Goal: Transaction & Acquisition: Download file/media

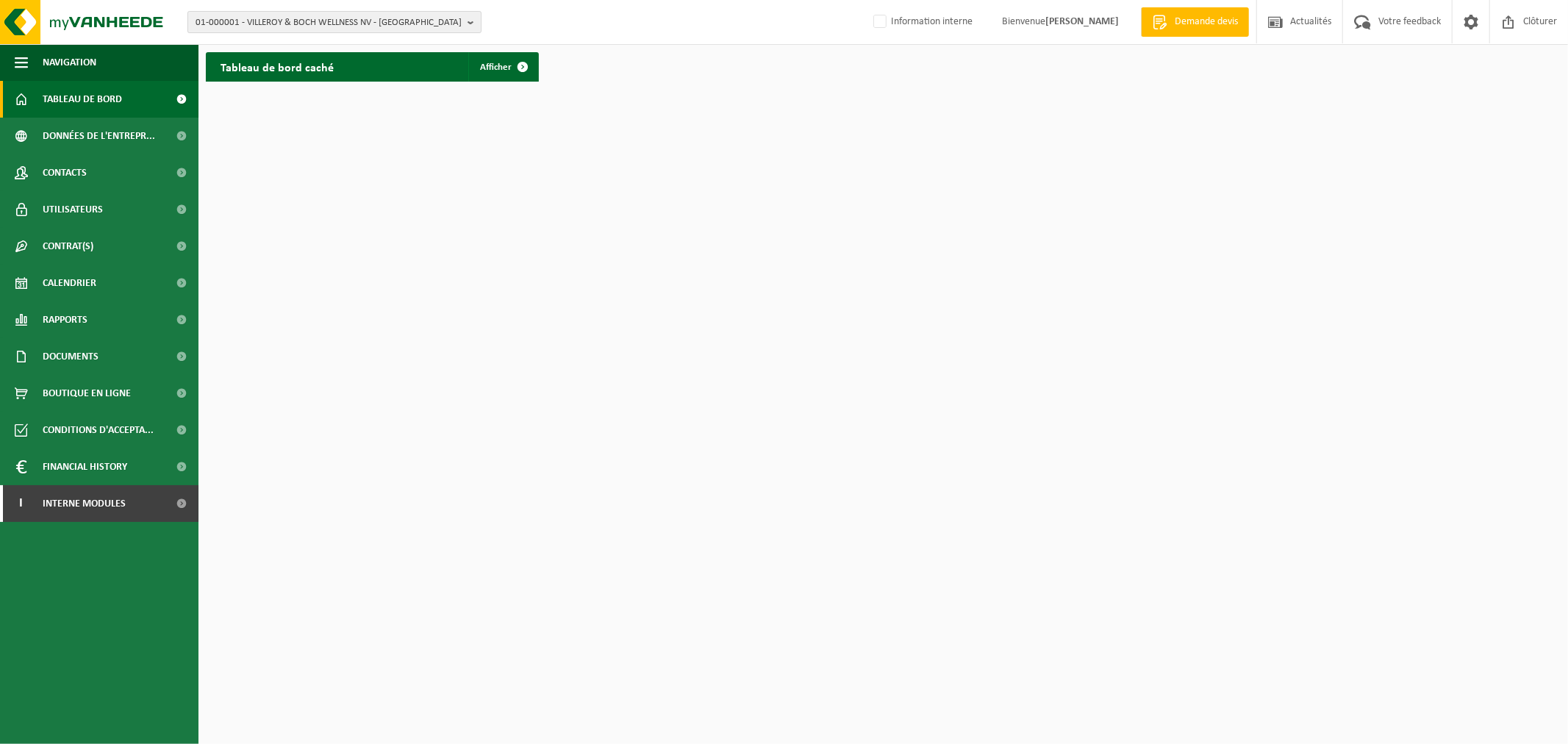
click at [379, 21] on span "01-000001 - VILLEROY & BOCH WELLNESS NV - ROESELARE" at bounding box center [328, 23] width 266 height 22
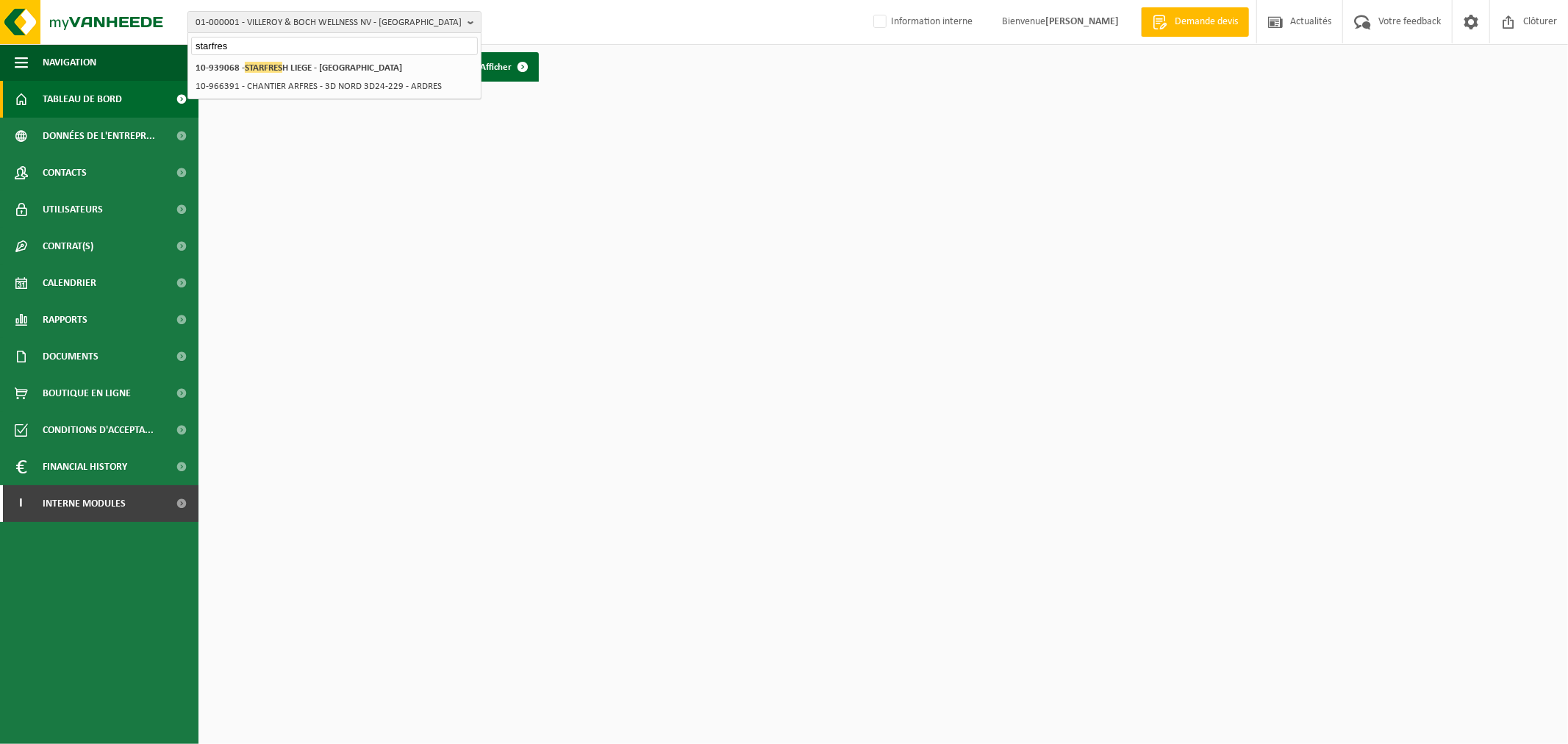
type input "starfres"
click at [311, 64] on strong "10-939068 - STARFRES H LIEGE - LIÈGE" at bounding box center [298, 67] width 207 height 11
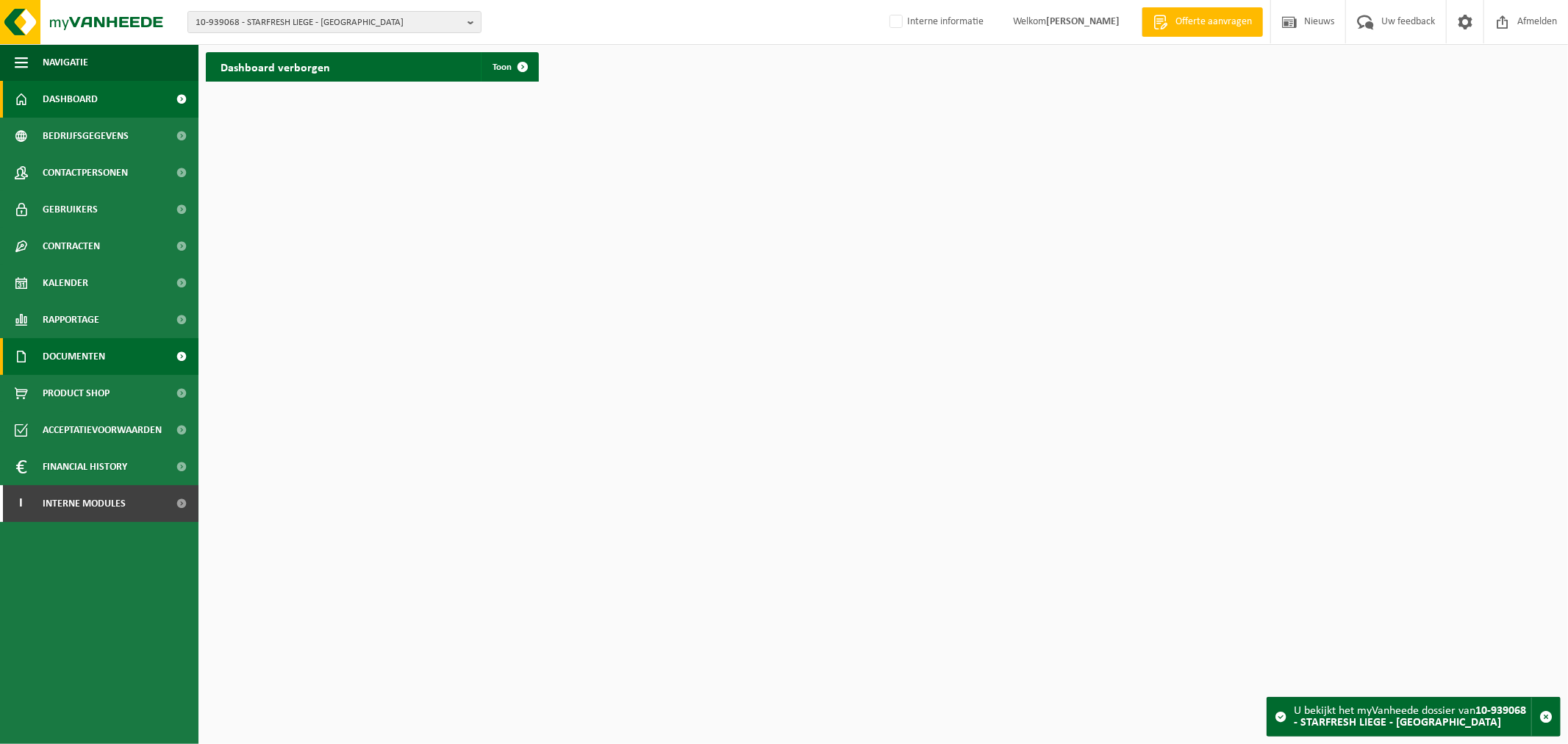
click at [64, 355] on span "Documenten" at bounding box center [74, 356] width 63 height 36
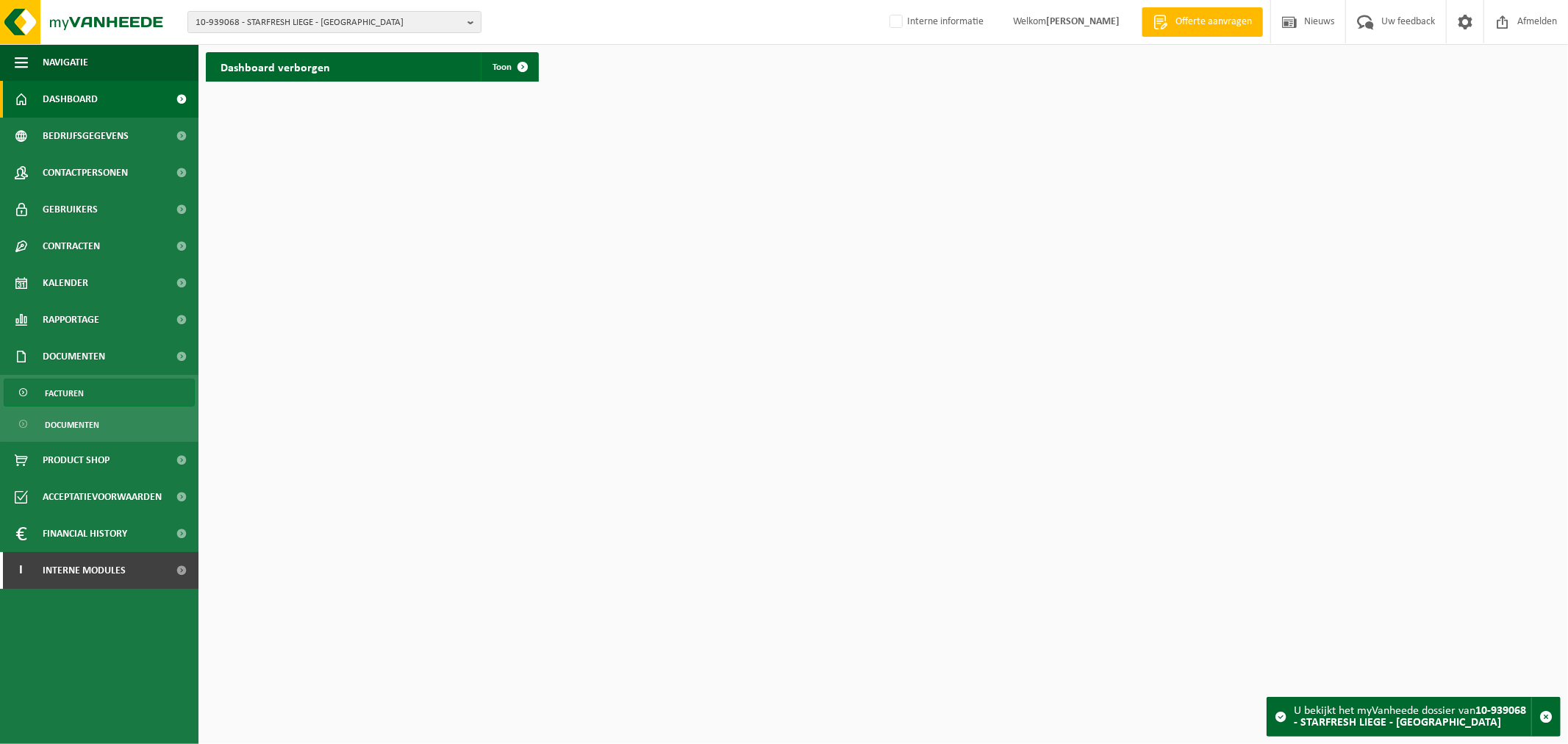
click at [71, 392] on span "Facturen" at bounding box center [64, 393] width 39 height 28
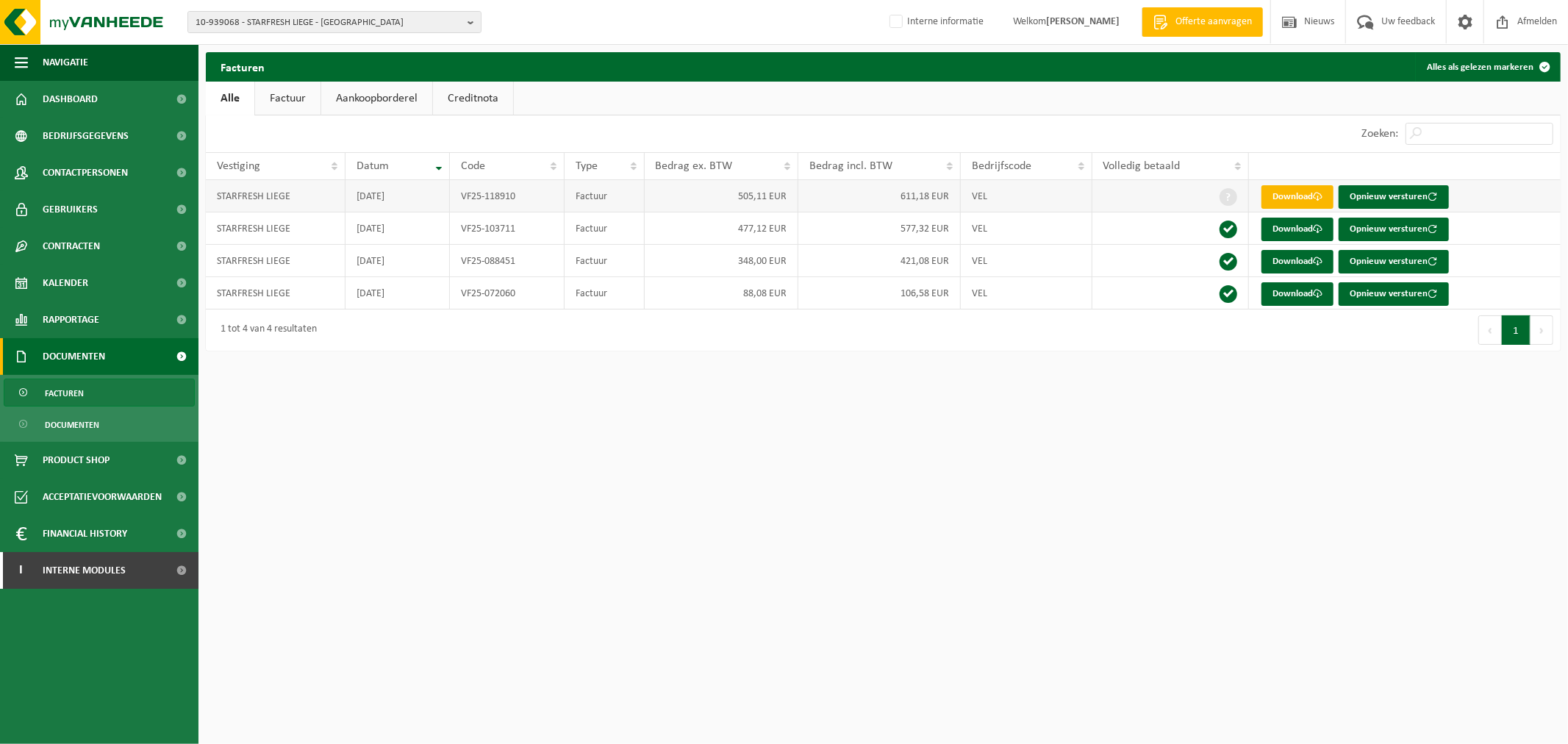
click at [1272, 192] on link "Download" at bounding box center [1297, 197] width 72 height 24
click at [388, 22] on span "10-939068 - STARFRESH LIEGE - LIÈGE" at bounding box center [328, 23] width 266 height 22
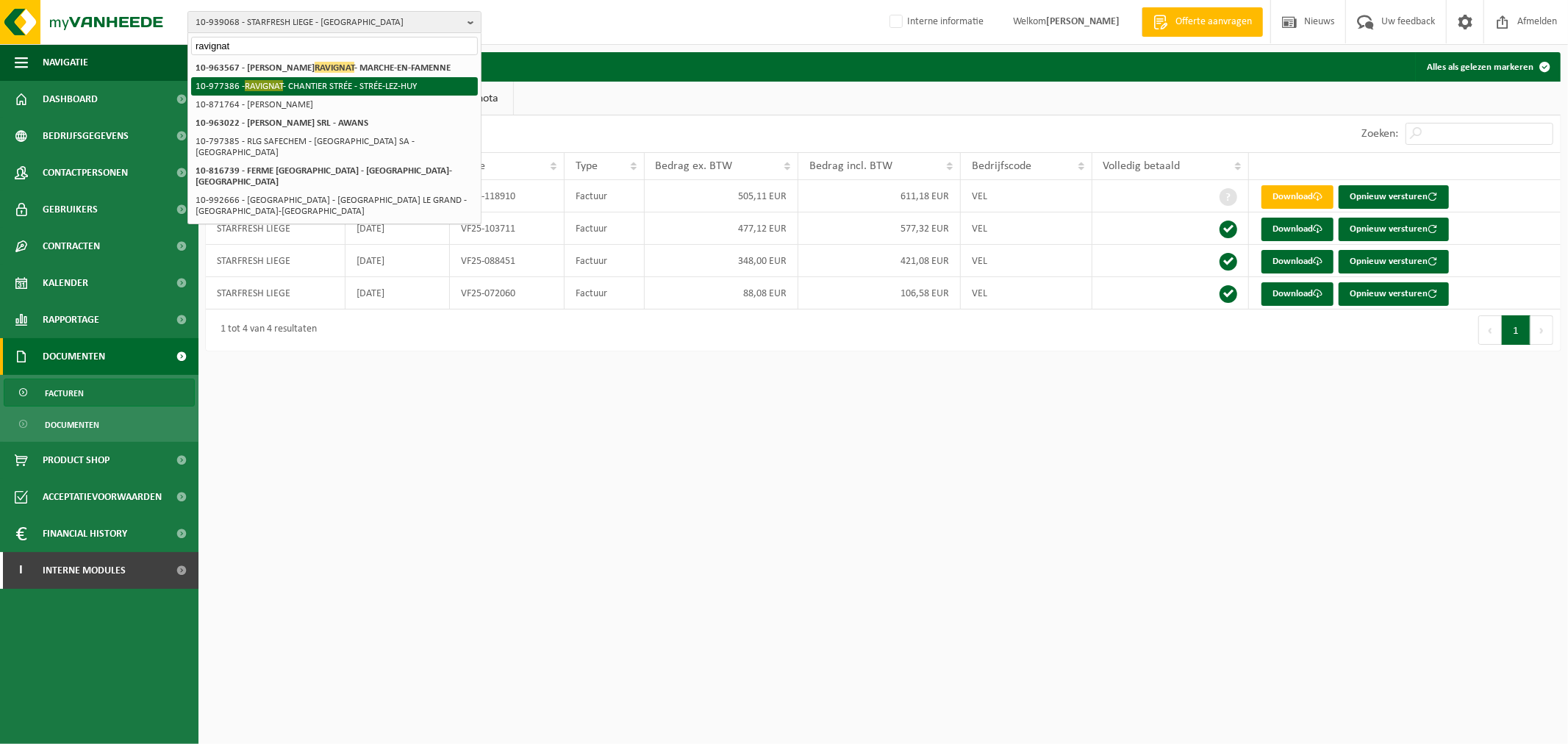
type input "ravignat"
click at [283, 88] on span "RAVIGNAT" at bounding box center [264, 85] width 38 height 11
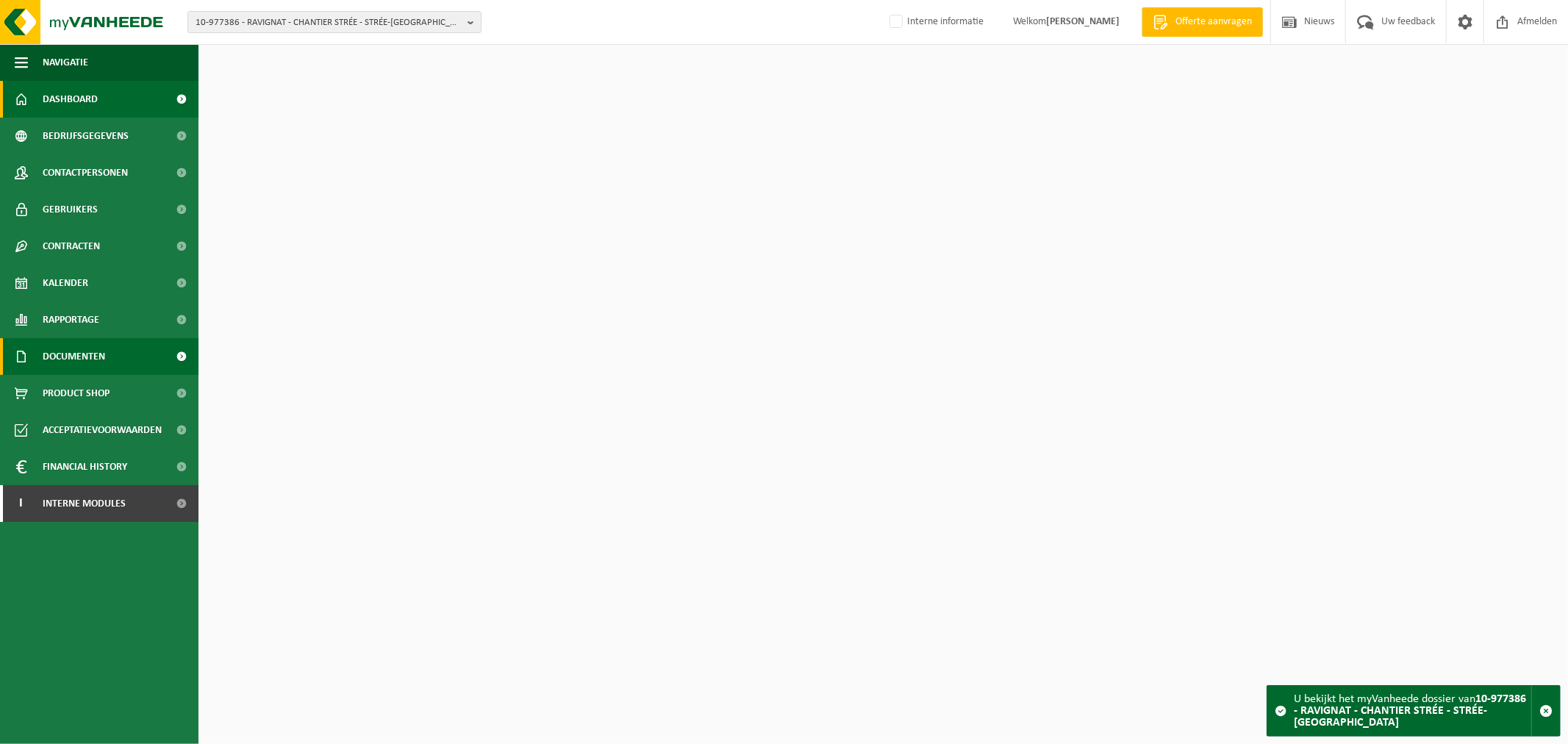
click at [142, 354] on link "Documenten" at bounding box center [99, 356] width 199 height 36
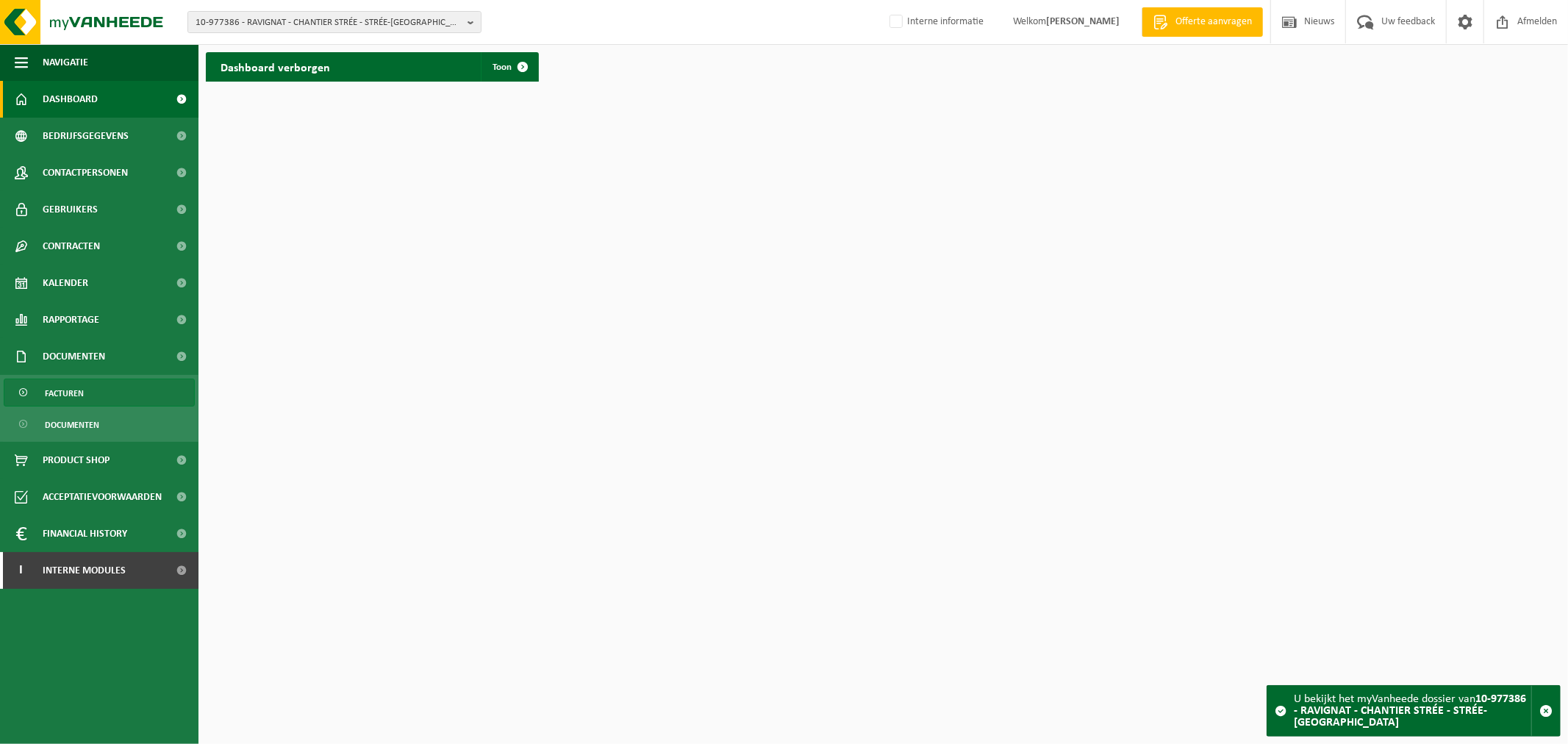
click at [96, 393] on link "Facturen" at bounding box center [99, 392] width 191 height 28
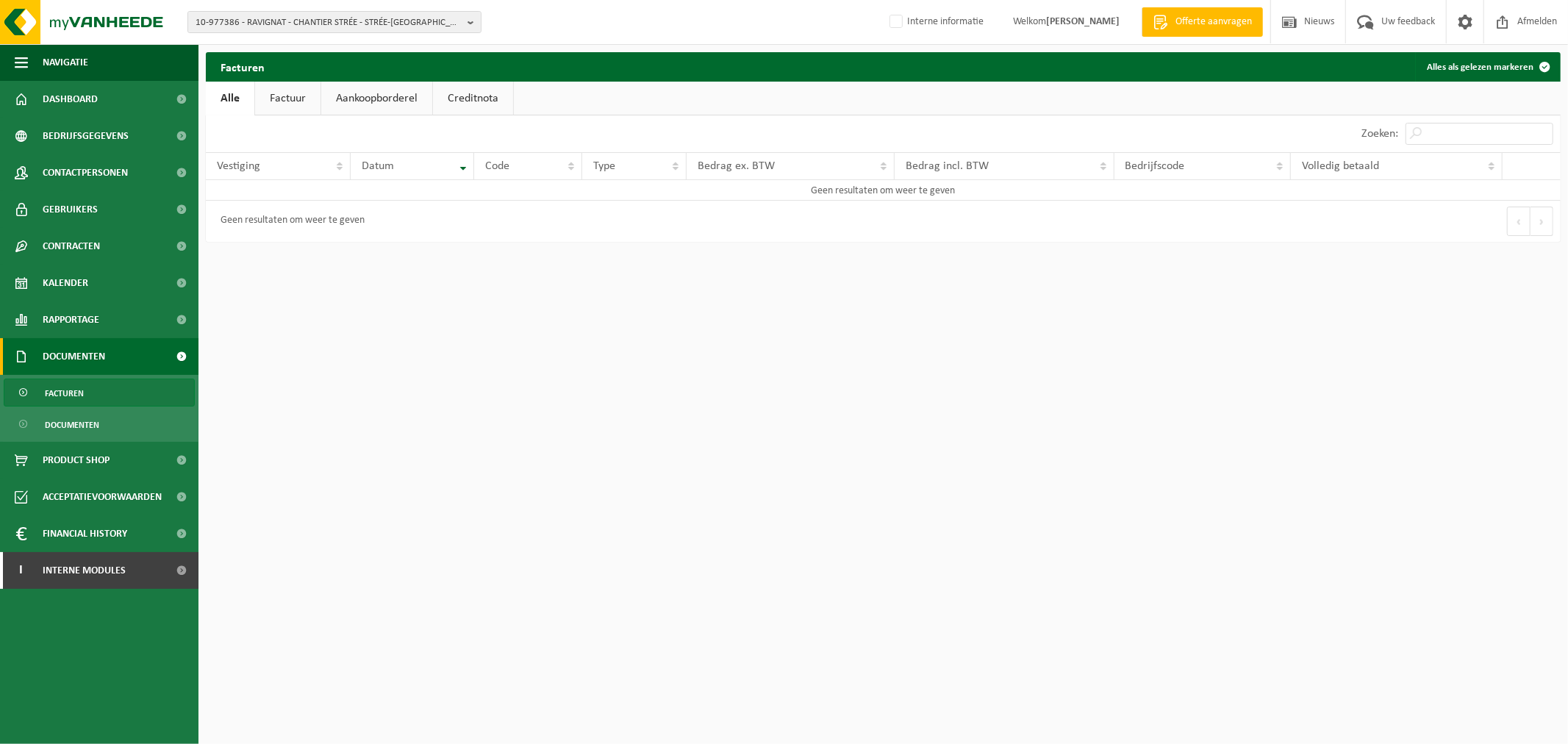
click at [288, 101] on link "Factuur" at bounding box center [287, 98] width 66 height 34
click at [277, 20] on span "10-977386 - RAVIGNAT - CHANTIER STRÉE - STRÉE-LEZ-HUY" at bounding box center [328, 23] width 266 height 22
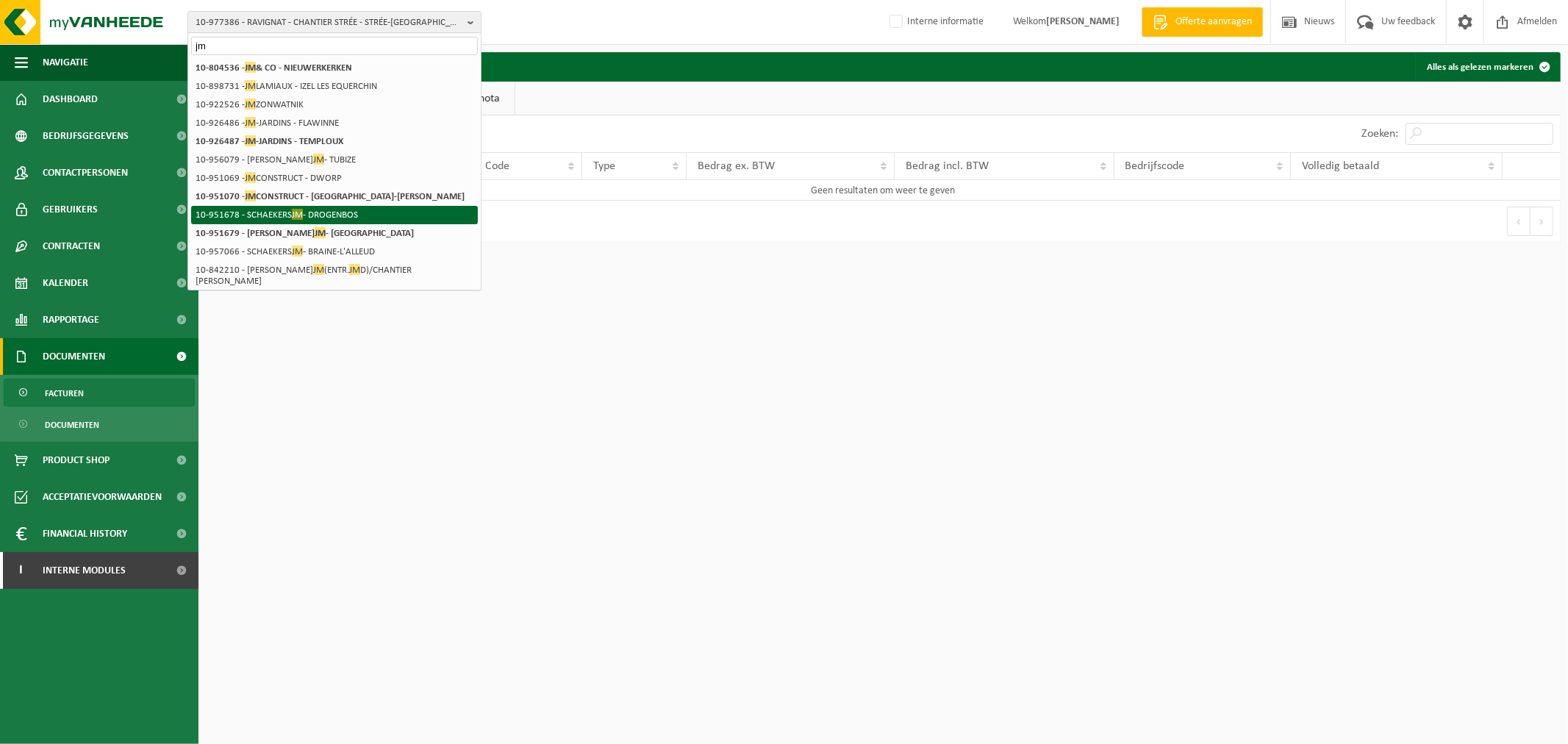
type input "jm"
click at [846, 545] on html "10-977386 - RAVIGNAT - CHANTIER STRÉE - STRÉE-LEZ-HUY jm 10-977386 - RAVIGNAT -…" at bounding box center [784, 372] width 1568 height 744
click at [267, 17] on span "10-977386 - RAVIGNAT - CHANTIER STRÉE - STRÉE-[GEOGRAPHIC_DATA]" at bounding box center [328, 23] width 266 height 22
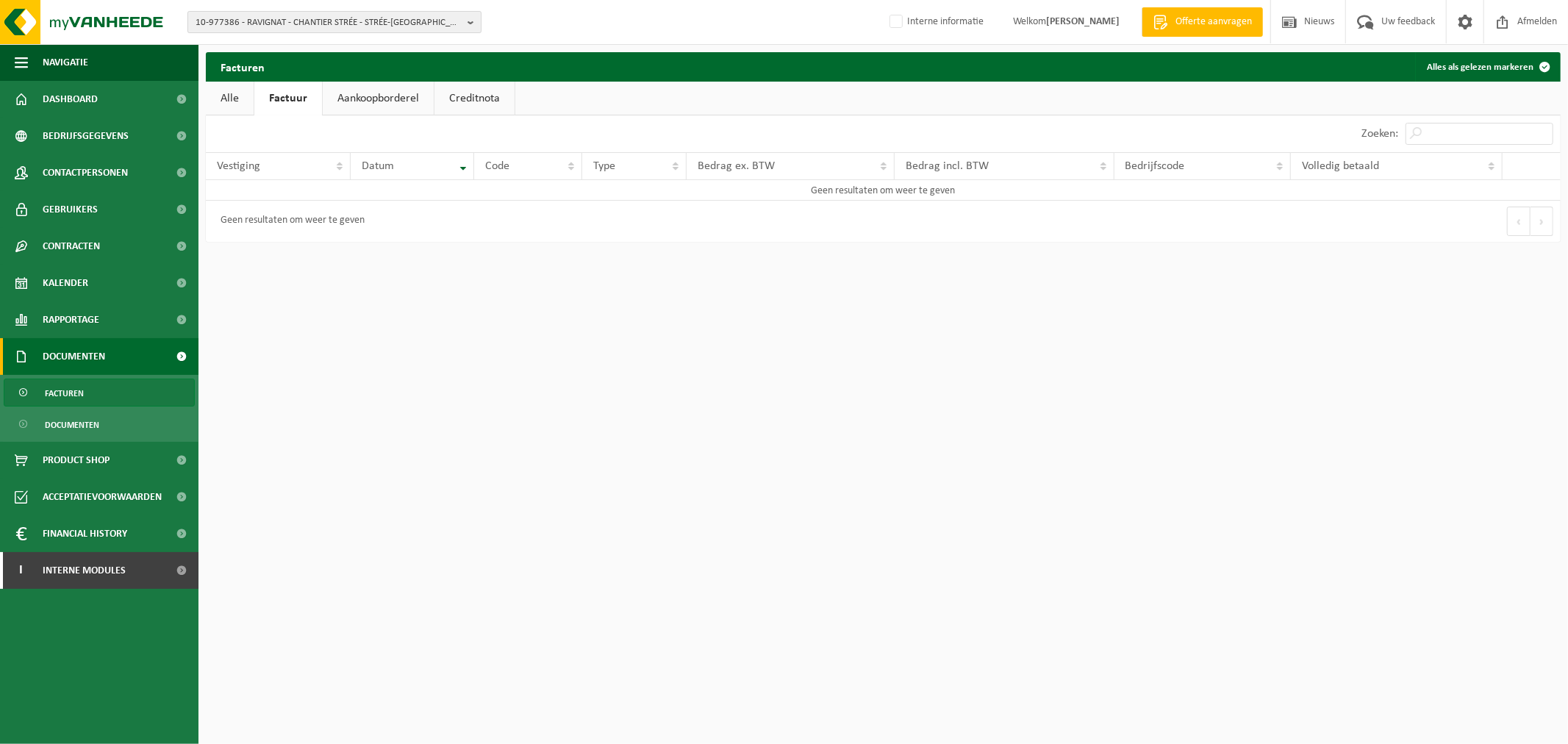
click at [267, 17] on span "10-977386 - RAVIGNAT - CHANTIER STRÉE - STRÉE-[GEOGRAPHIC_DATA]" at bounding box center [328, 23] width 266 height 22
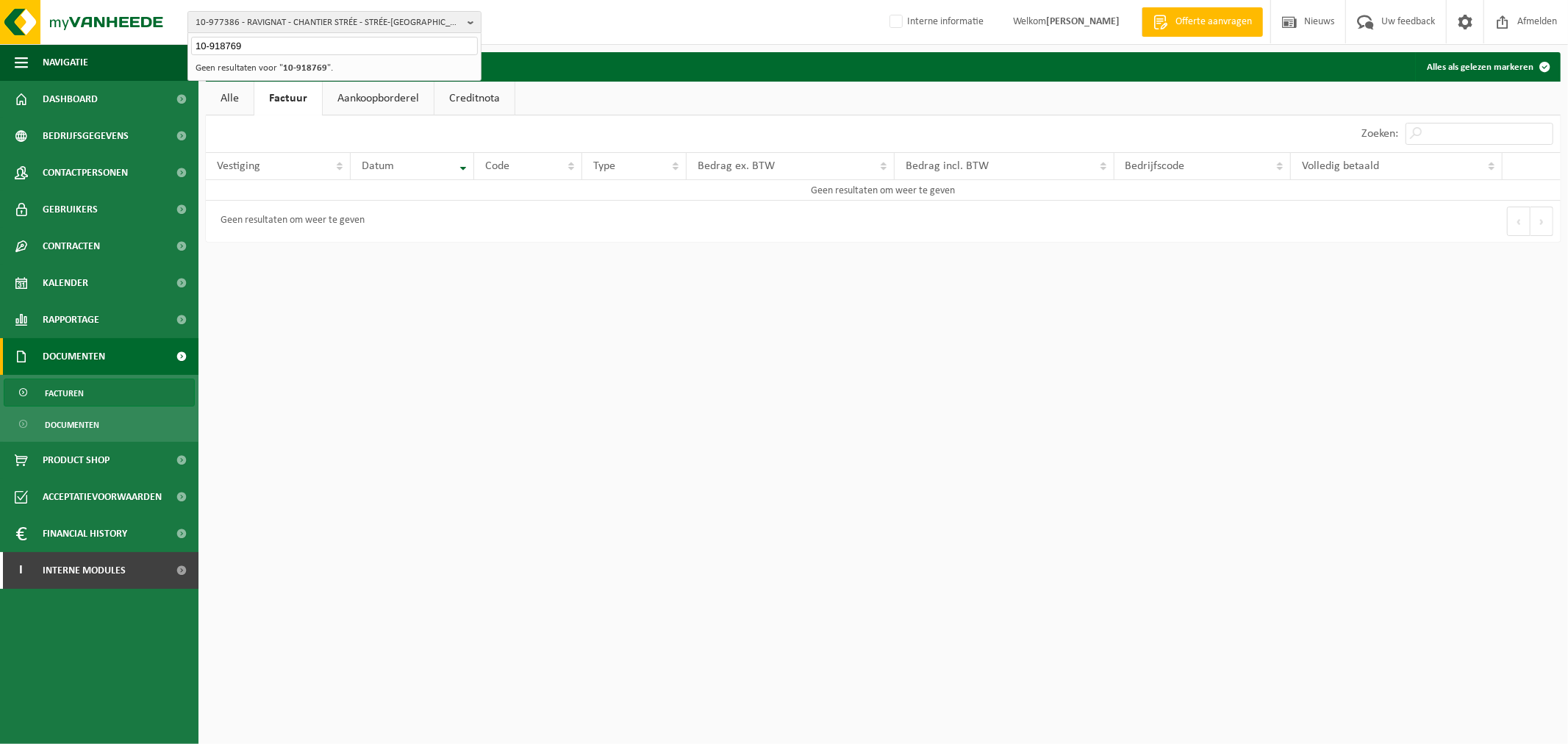
type input "10-918769"
click at [69, 17] on img at bounding box center [88, 22] width 177 height 44
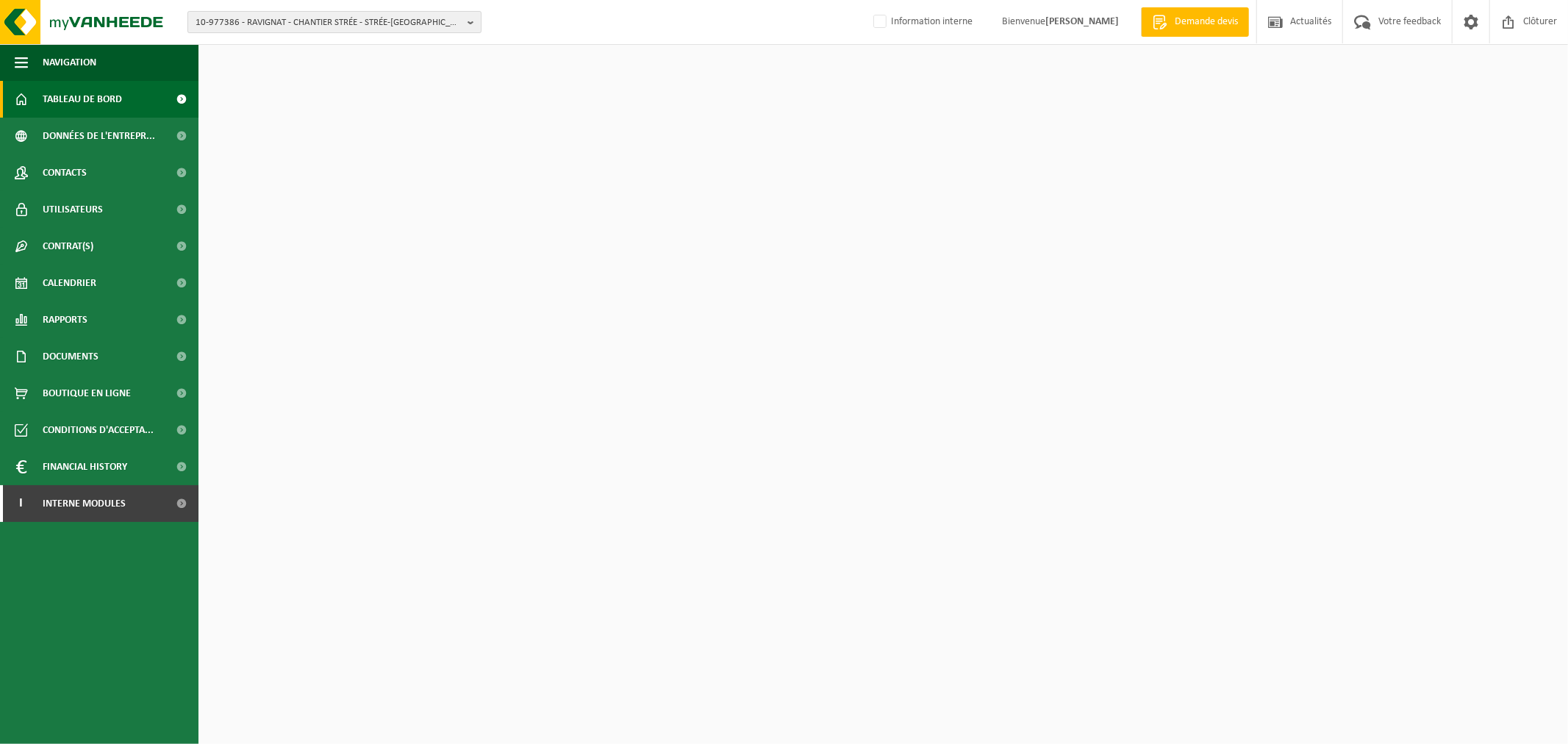
click at [384, 32] on span "10-977386 - RAVIGNAT - CHANTIER STRÉE - STRÉE-LEZ-HUY" at bounding box center [328, 23] width 266 height 22
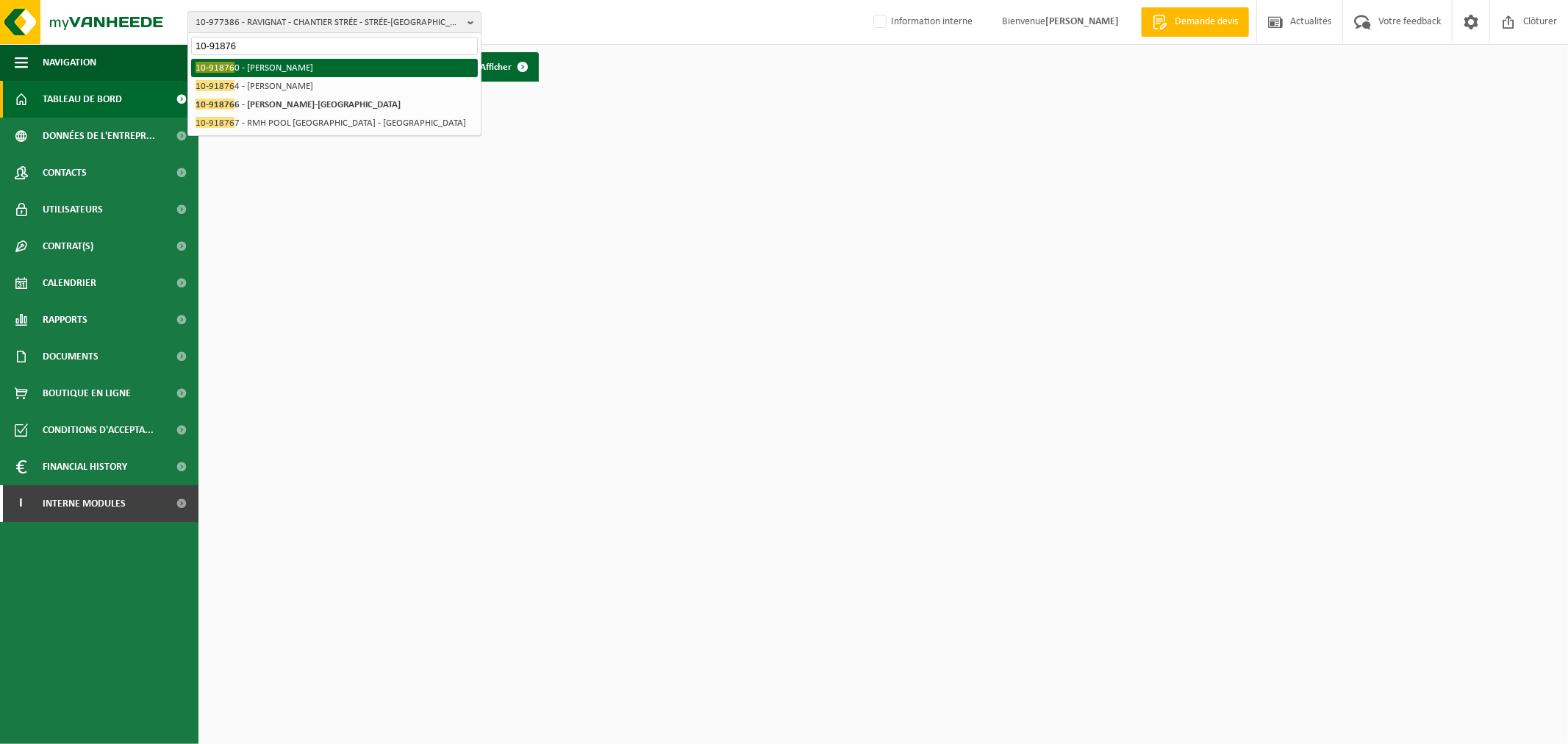
type input "10-91876"
click at [489, 229] on html "10-977386 - RAVIGNAT - CHANTIER STRÉE - STRÉE-LEZ-HUY 10-91876 10-977386 - RAVI…" at bounding box center [784, 372] width 1568 height 744
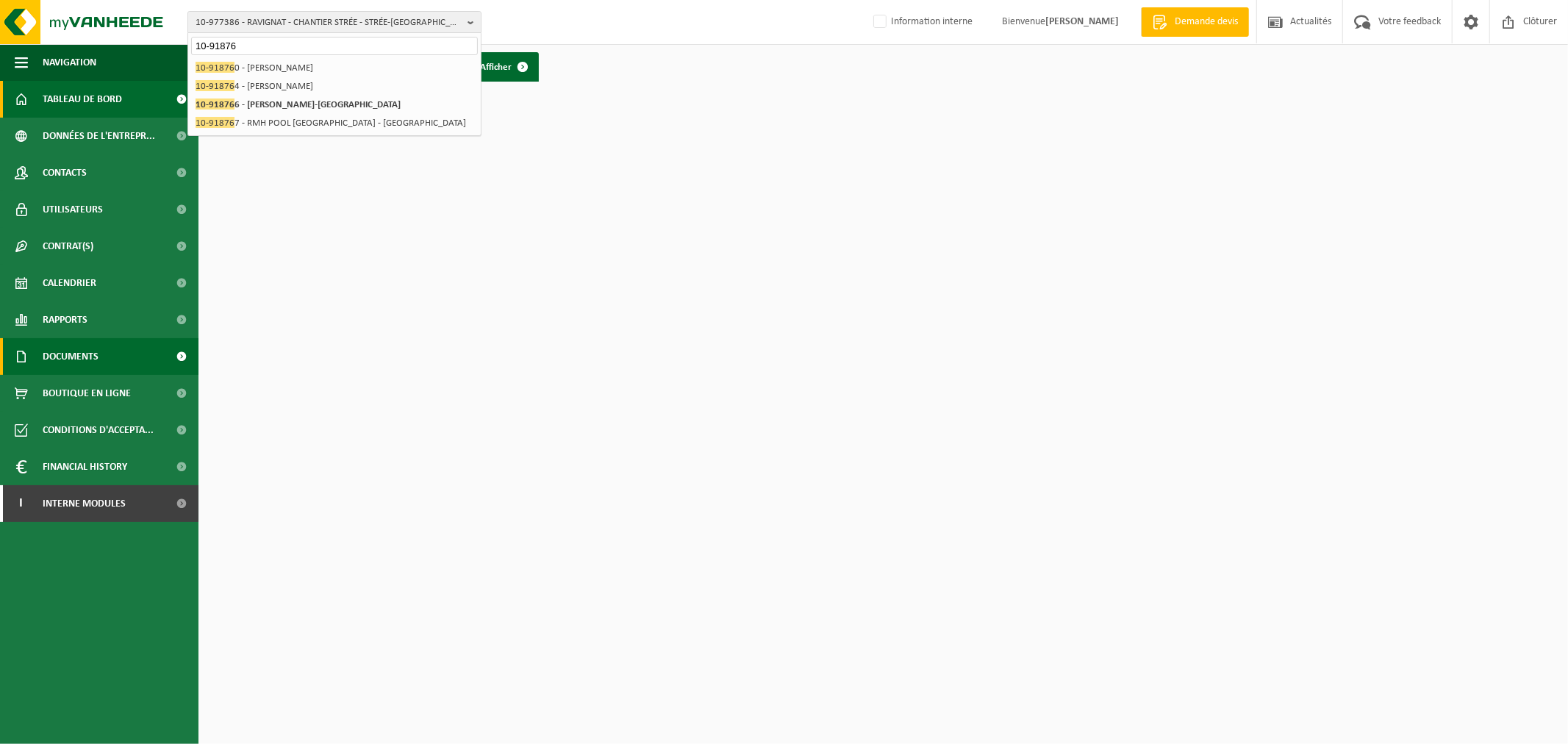
click at [105, 360] on link "Documents" at bounding box center [99, 356] width 199 height 36
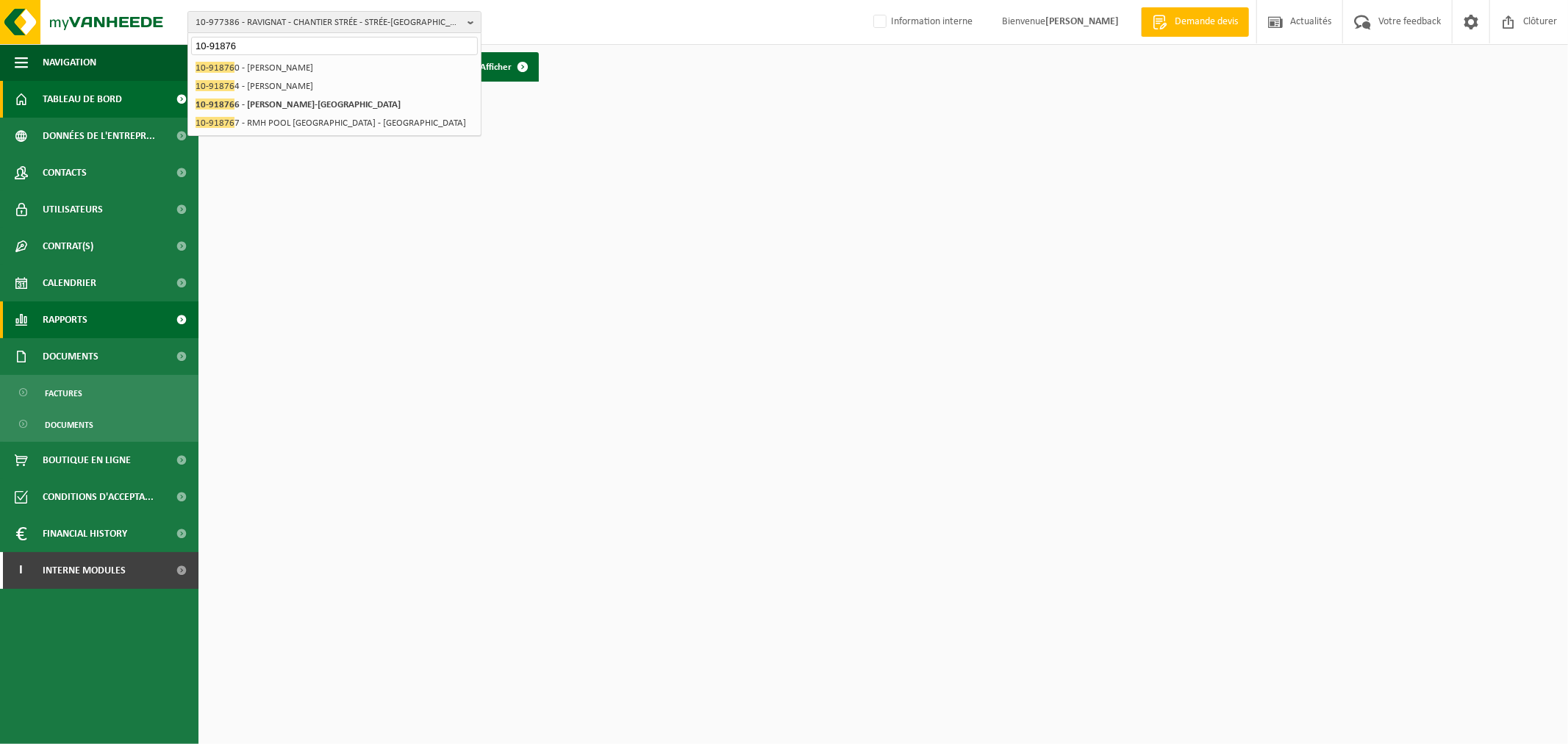
click at [106, 335] on link "Rapports" at bounding box center [99, 320] width 199 height 36
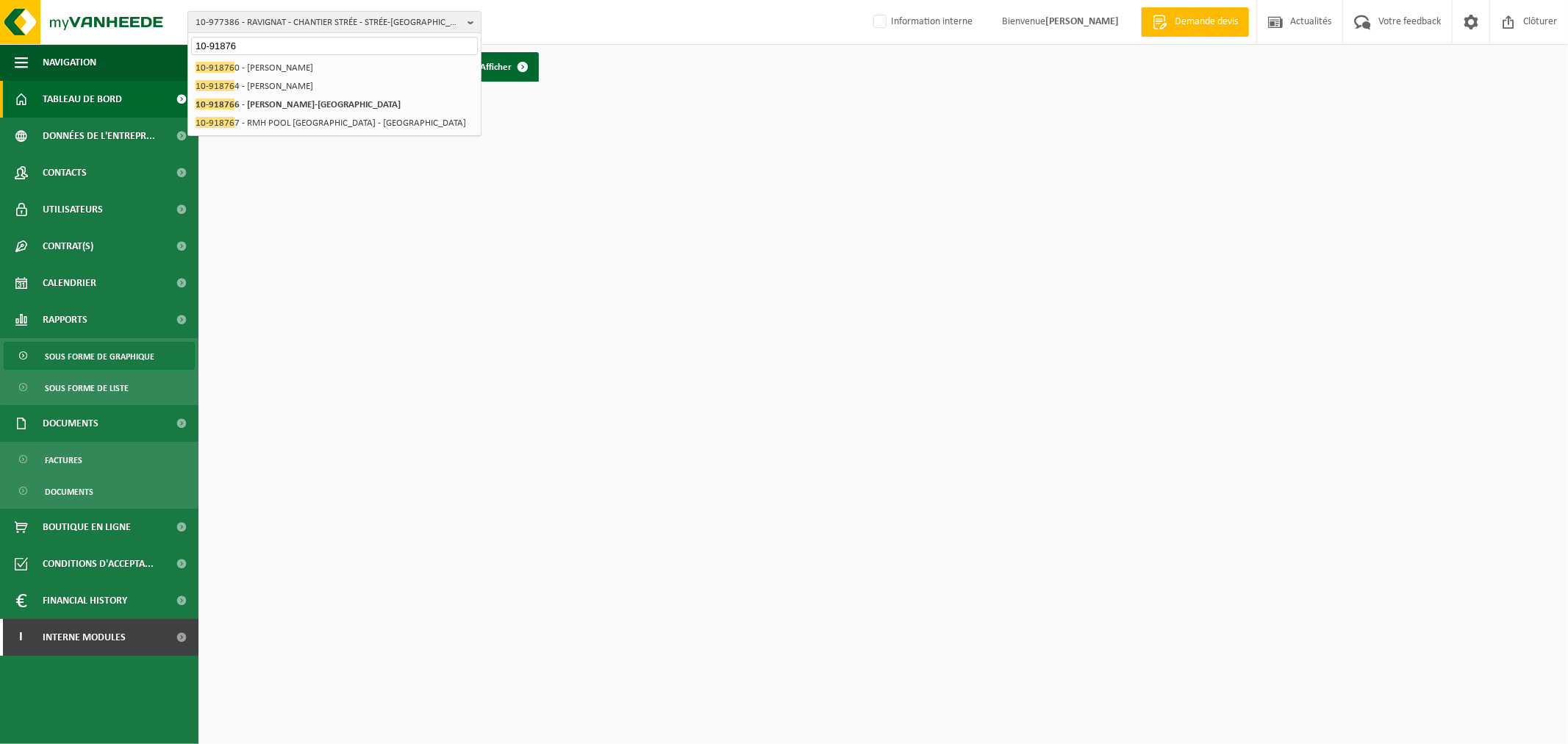
click at [113, 345] on span "Sous forme de graphique" at bounding box center [100, 356] width 109 height 28
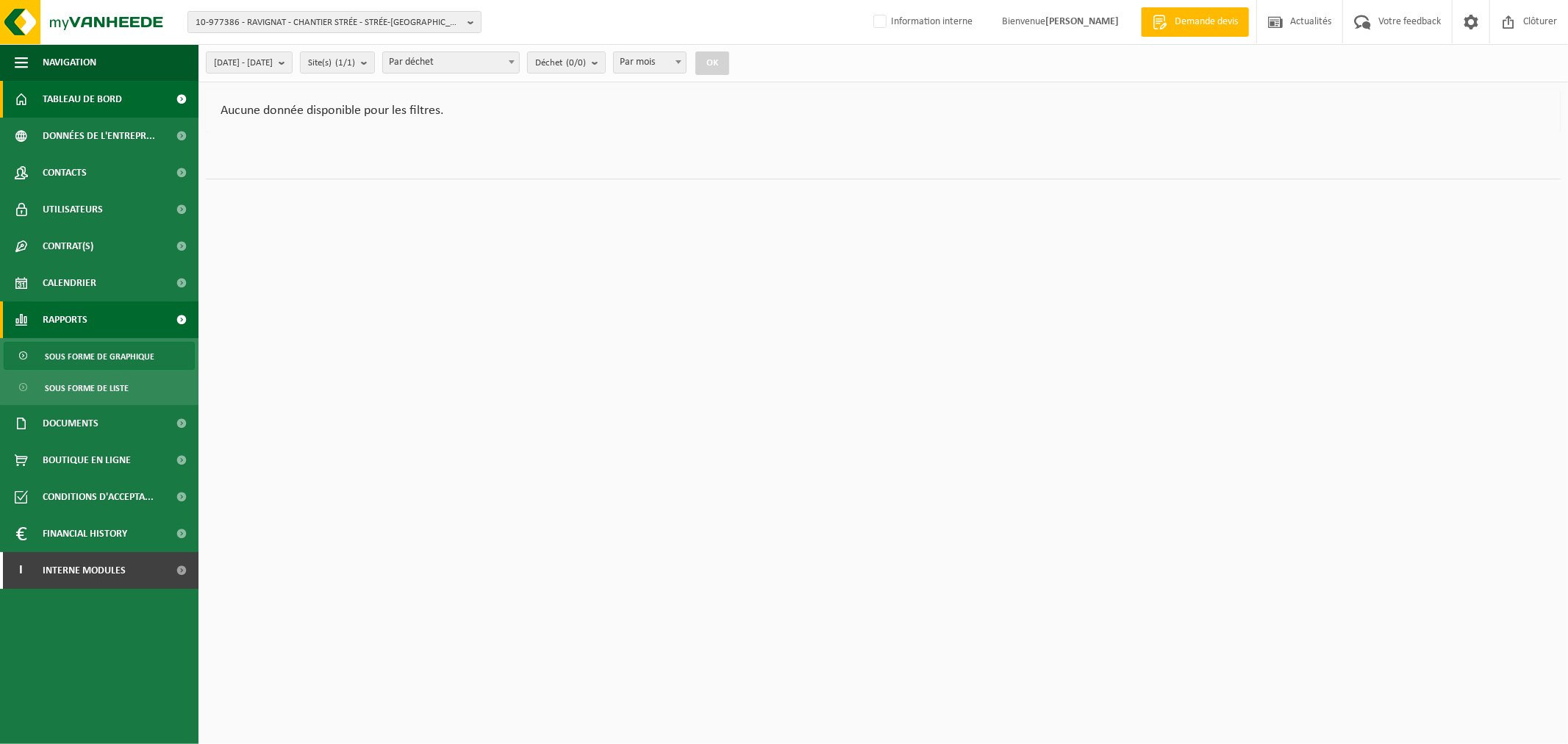
click at [40, 103] on link "Tableau de bord" at bounding box center [99, 99] width 199 height 36
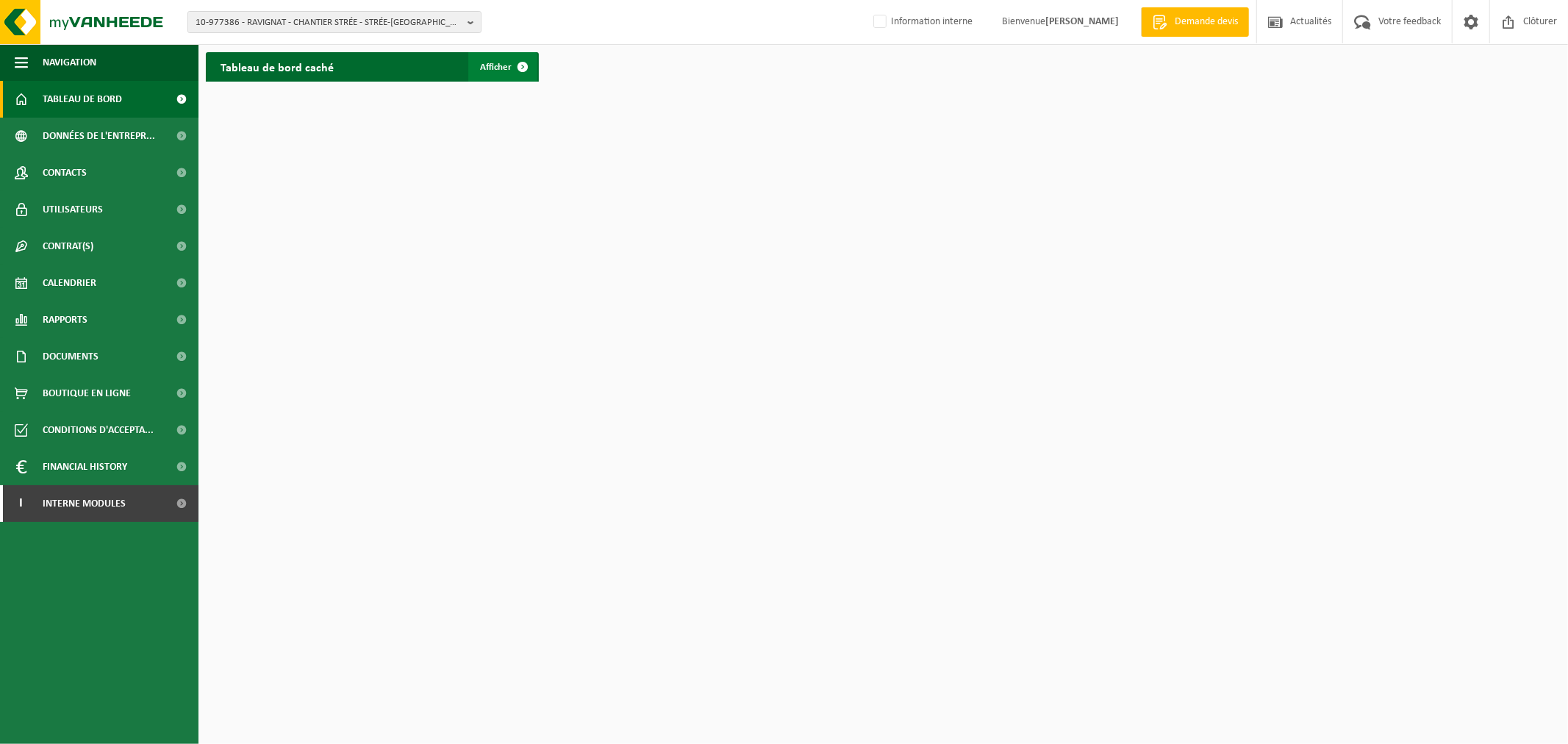
click at [499, 67] on span "Afficher" at bounding box center [495, 67] width 32 height 9
click at [351, 26] on span "10-977386 - RAVIGNAT - CHANTIER STRÉE - STRÉE-LEZ-HUY" at bounding box center [328, 23] width 266 height 22
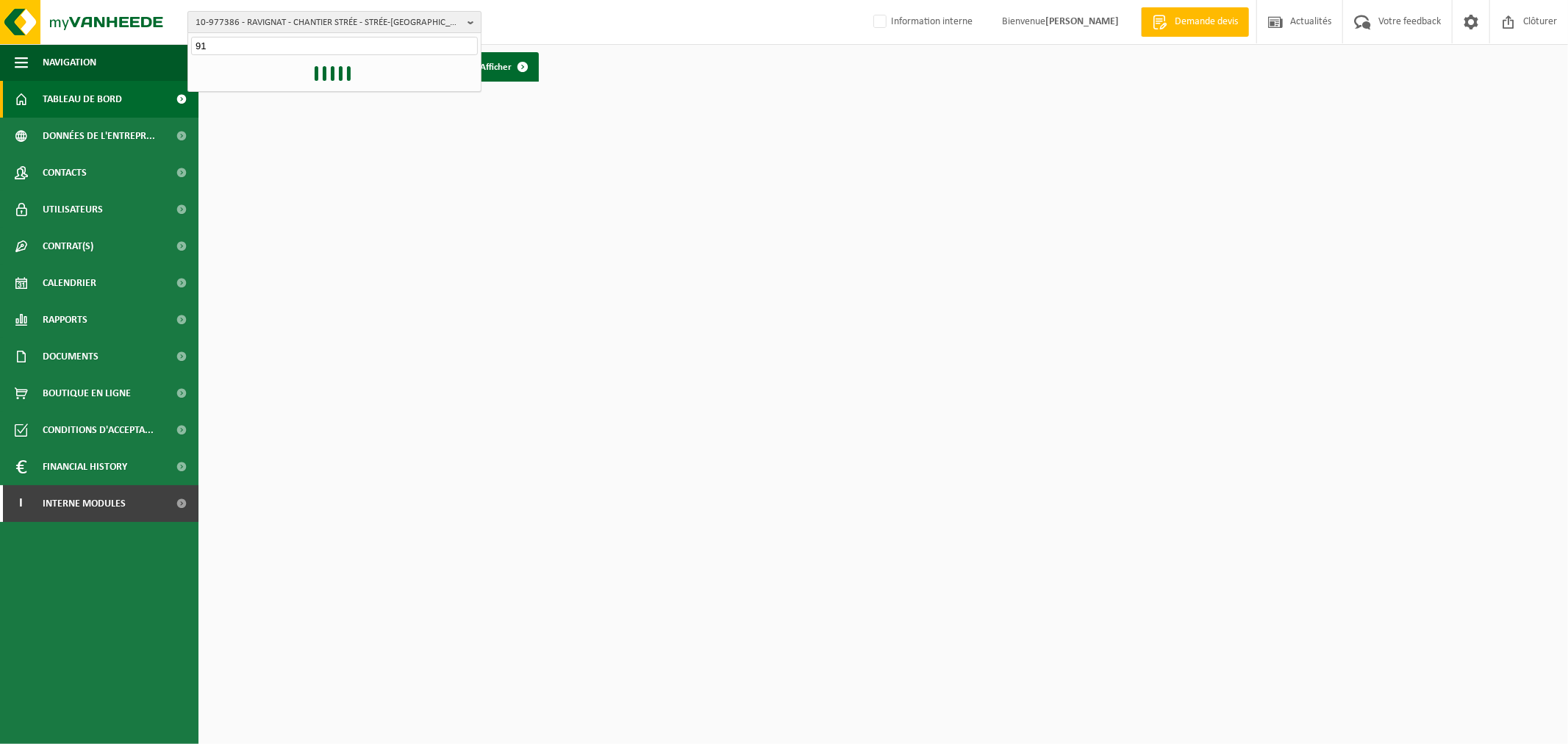
type input "9"
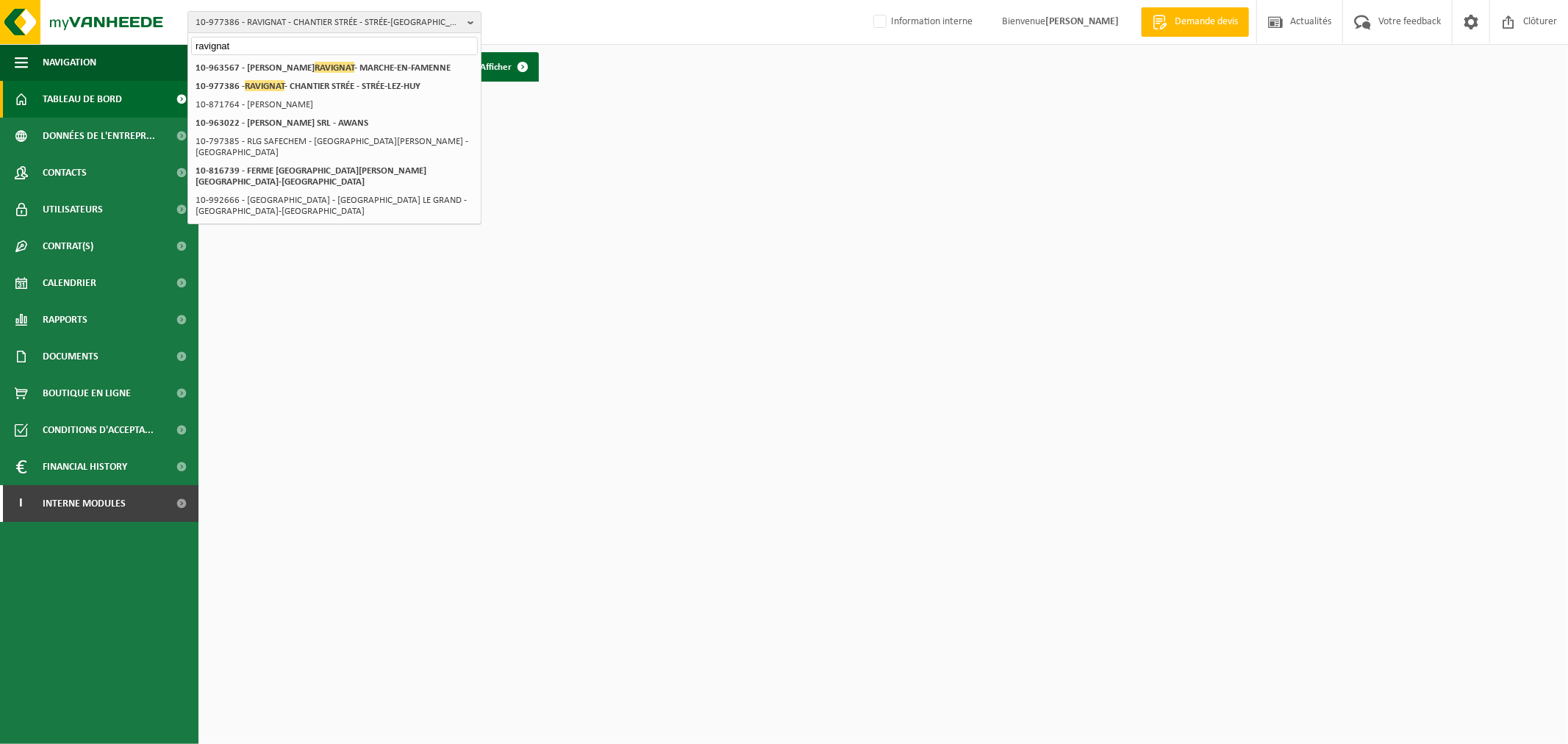
type input "ravignat"
click at [357, 23] on span "10-977386 - RAVIGNAT - CHANTIER STRÉE - STRÉE-LEZ-HUY" at bounding box center [328, 23] width 266 height 22
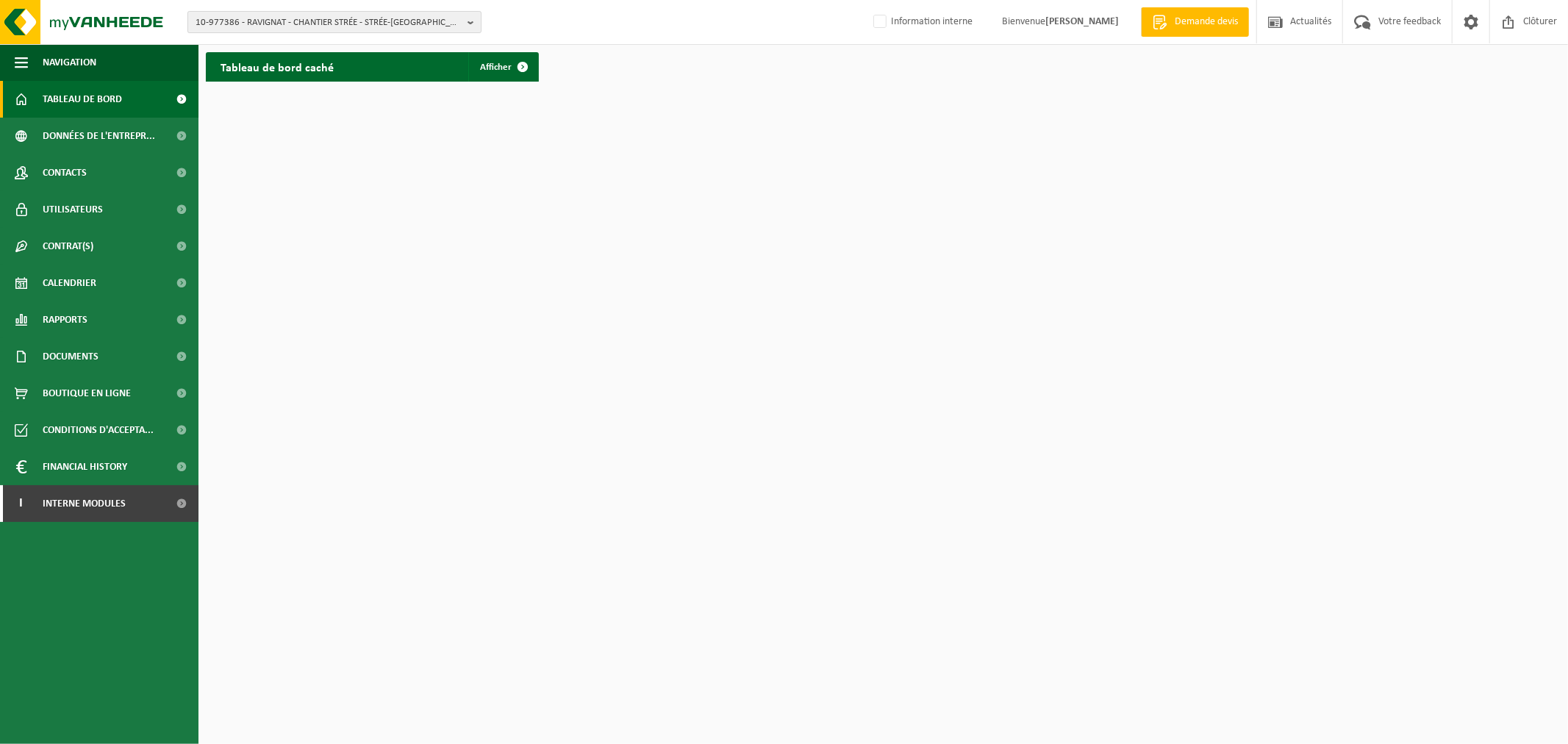
click at [357, 23] on span "10-977386 - RAVIGNAT - CHANTIER STRÉE - STRÉE-LEZ-HUY" at bounding box center [328, 23] width 266 height 22
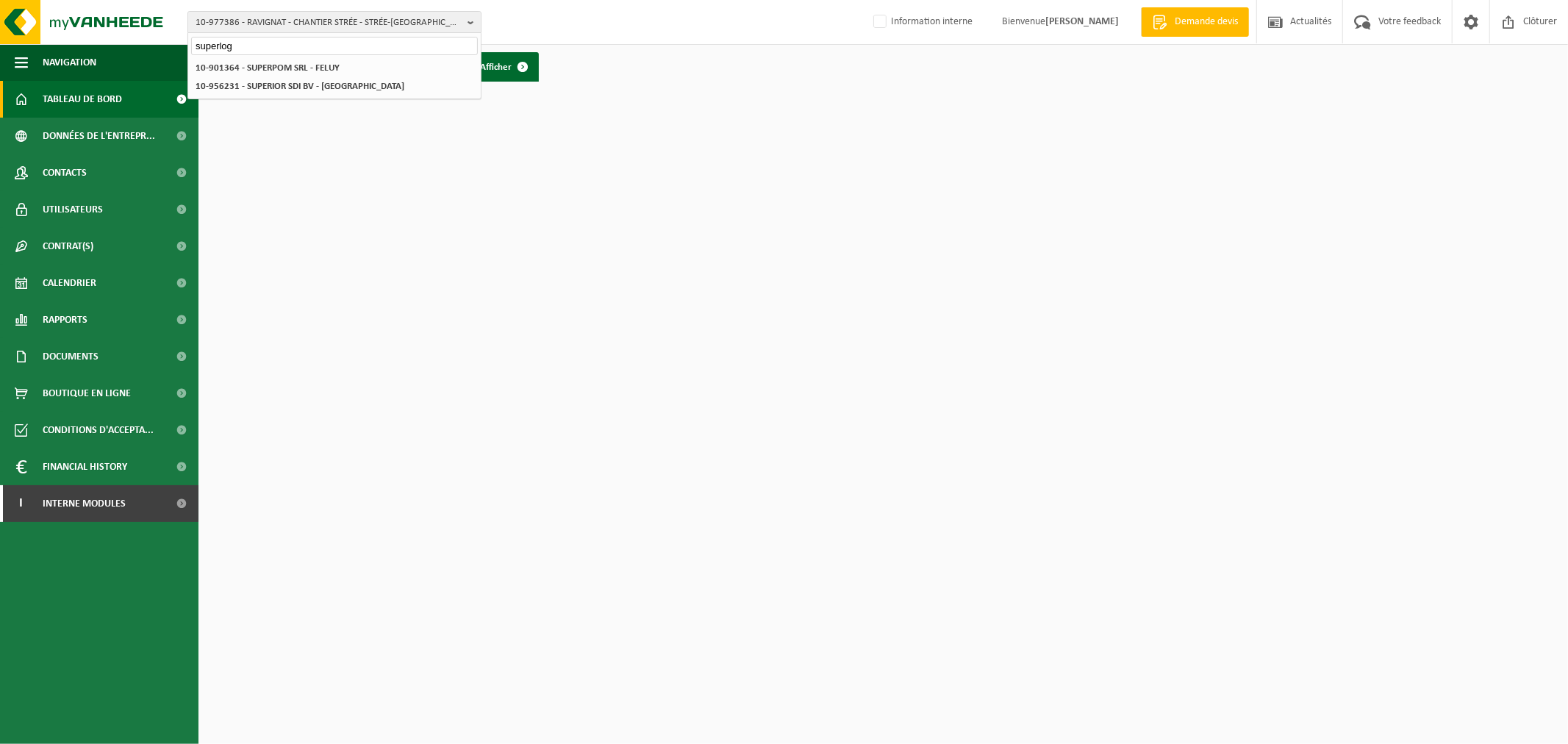
drag, startPoint x: 241, startPoint y: 41, endPoint x: 187, endPoint y: 45, distance: 54.1
click at [188, 45] on div "superlog" at bounding box center [335, 44] width 293 height 23
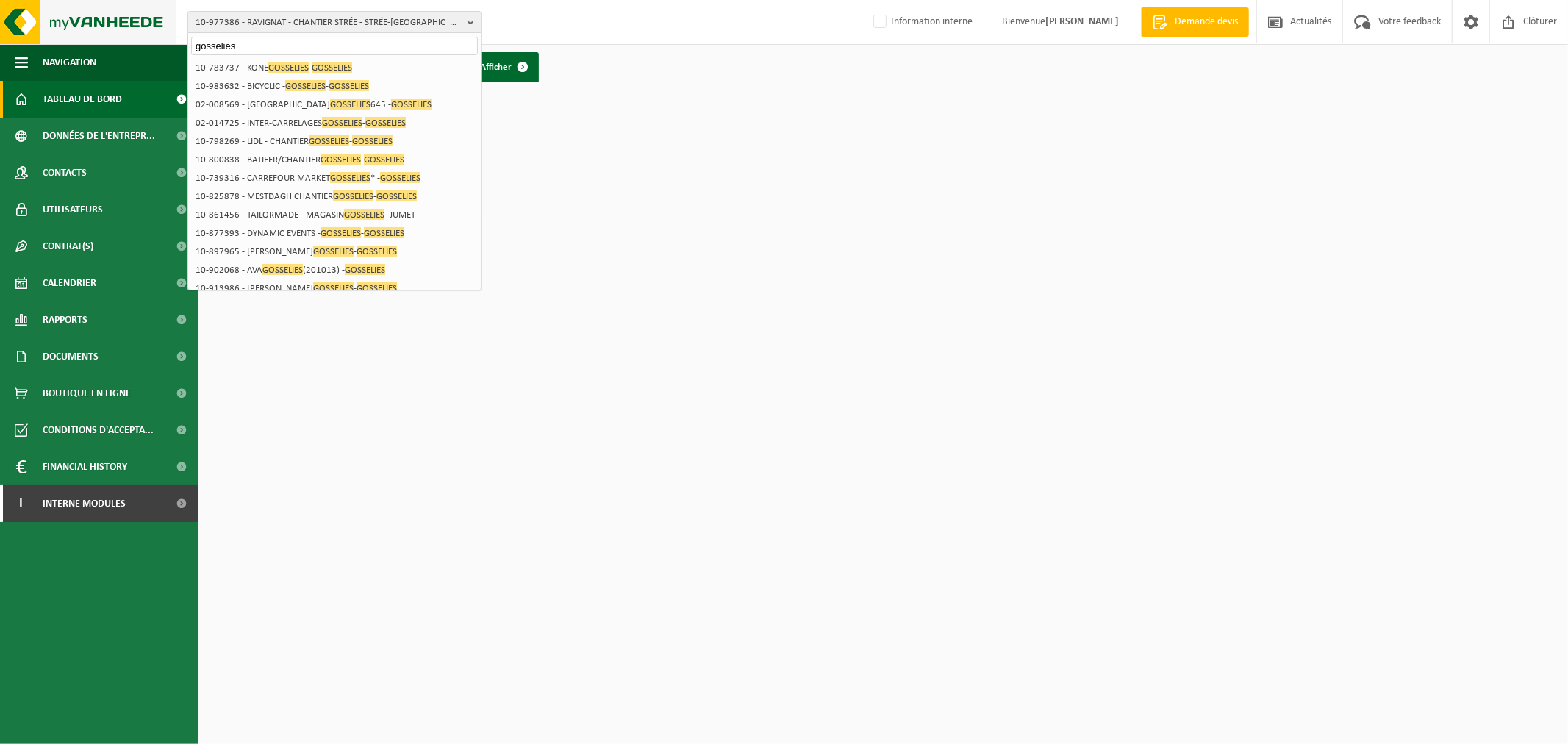
drag, startPoint x: 249, startPoint y: 44, endPoint x: 55, endPoint y: 36, distance: 194.2
click at [55, 36] on div "10-977386 - RAVIGNAT - CHANTIER STRÉE - STRÉE-LEZ-HUY gosselies 10-977386 - RAV…" at bounding box center [784, 22] width 1568 height 45
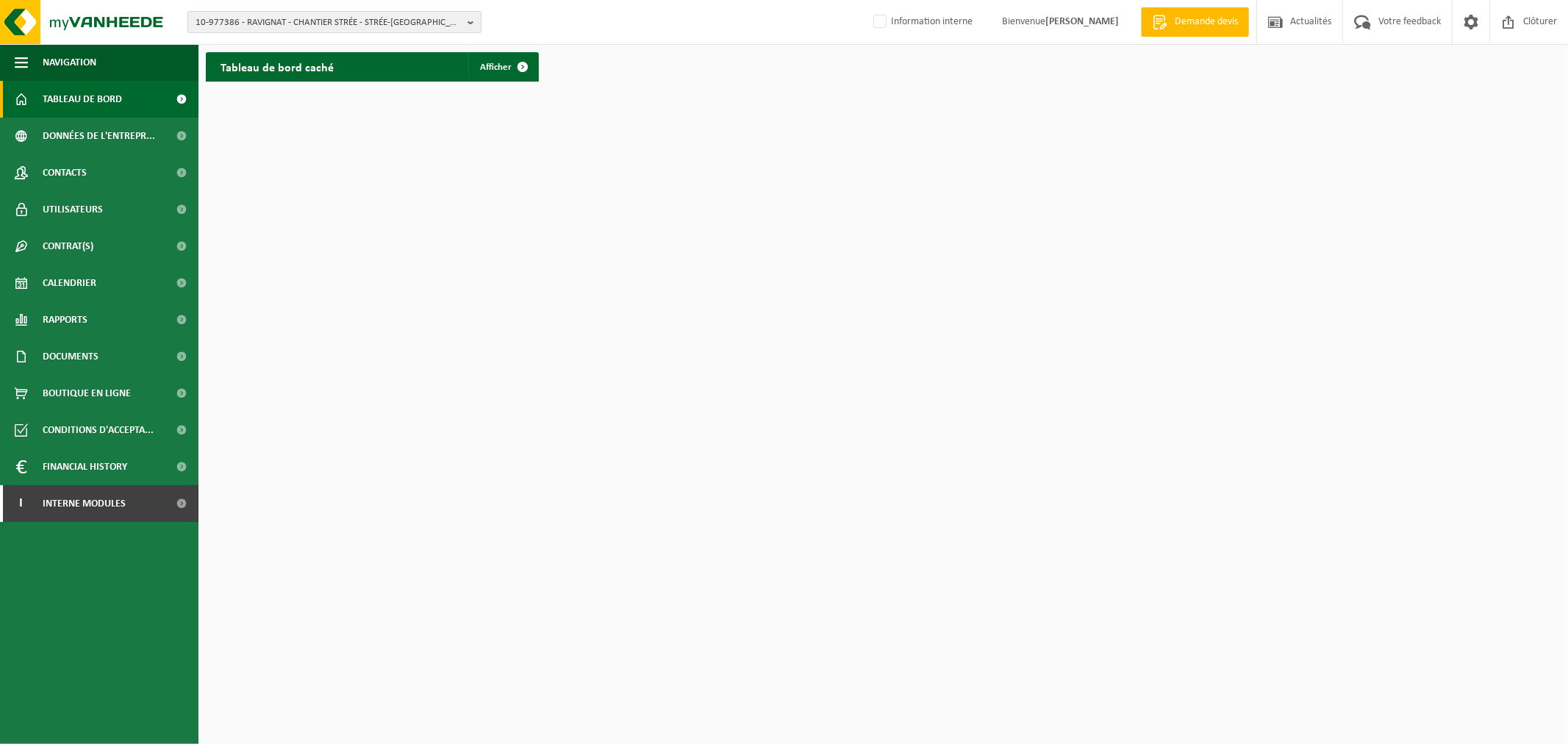
click at [314, 23] on span "10-977386 - RAVIGNAT - CHANTIER STRÉE - STRÉE-LEZ-HUY" at bounding box center [328, 23] width 266 height 22
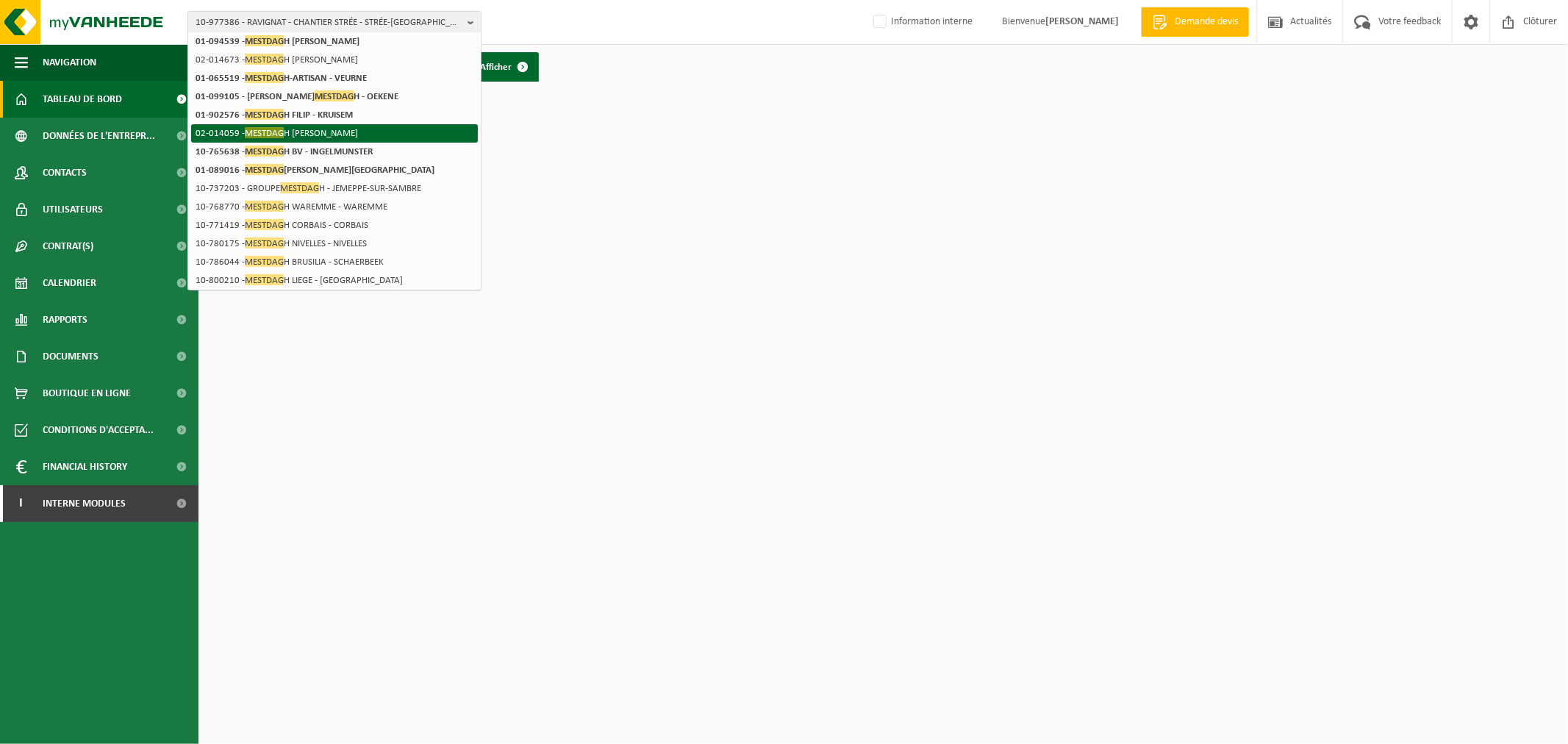
scroll to position [241, 0]
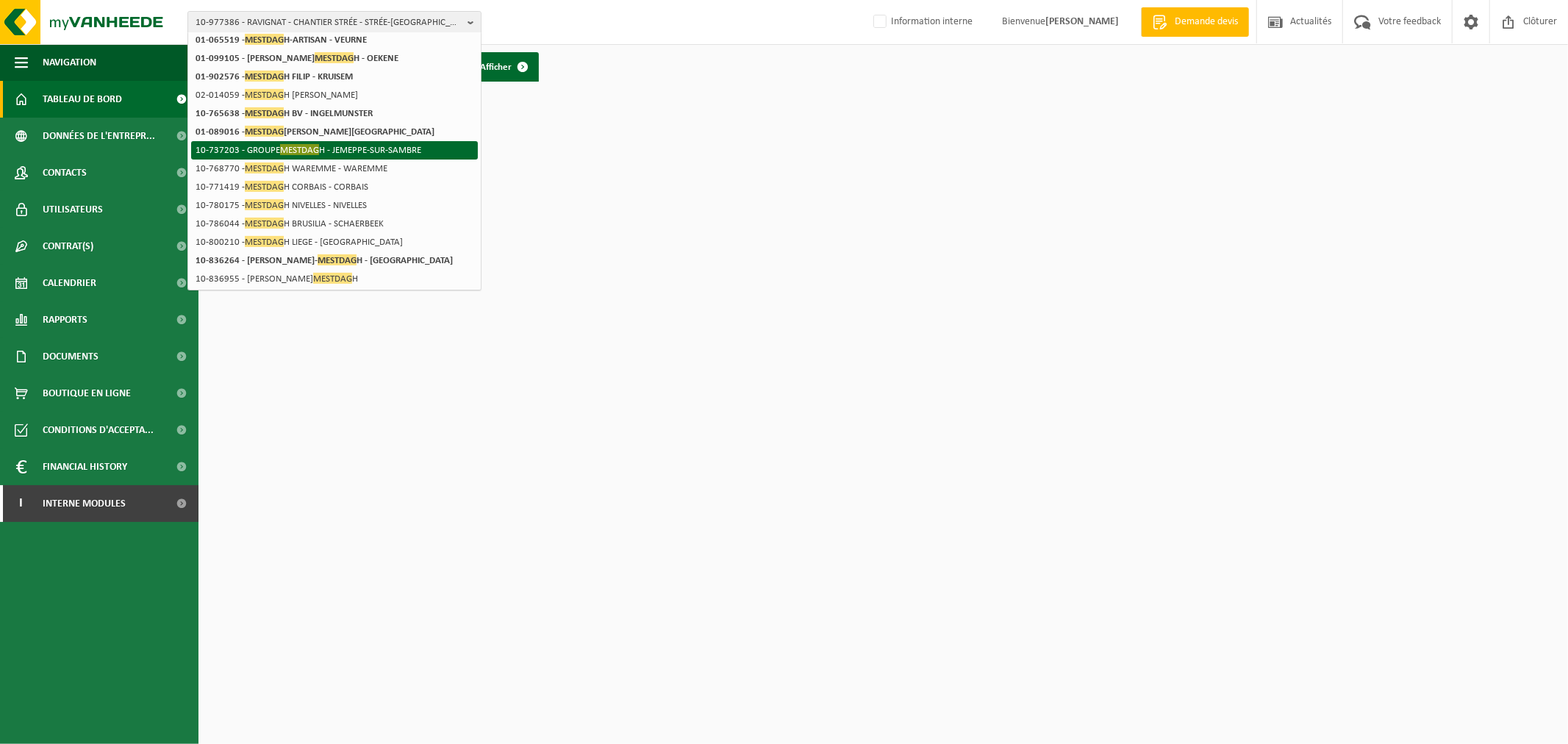
type input "mestdag"
click at [298, 146] on span "MESTDAG" at bounding box center [299, 150] width 39 height 11
